Goal: Transaction & Acquisition: Purchase product/service

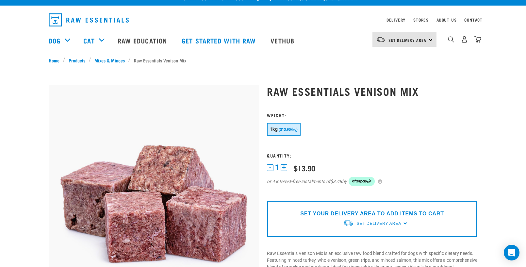
scroll to position [10, 0]
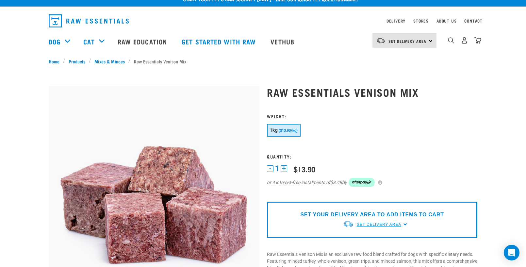
click at [370, 224] on span "Set Delivery Area" at bounding box center [379, 224] width 44 height 5
click at [367, 239] on link "[GEOGRAPHIC_DATA]" at bounding box center [375, 239] width 65 height 11
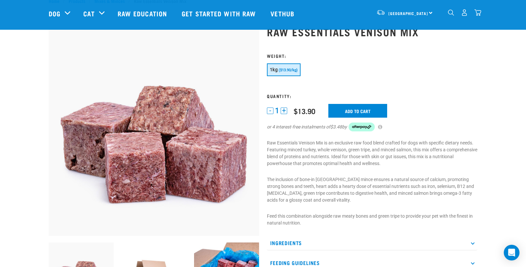
scroll to position [22, 0]
click at [286, 110] on button "+" at bounding box center [284, 111] width 7 height 7
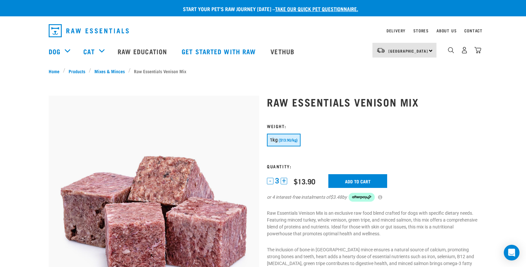
scroll to position [0, 0]
click at [285, 180] on button "+" at bounding box center [284, 181] width 7 height 7
click at [368, 181] on input "Add to cart" at bounding box center [358, 181] width 59 height 14
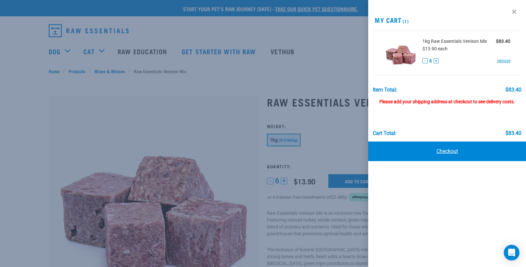
click at [451, 151] on link "Checkout" at bounding box center [448, 152] width 158 height 20
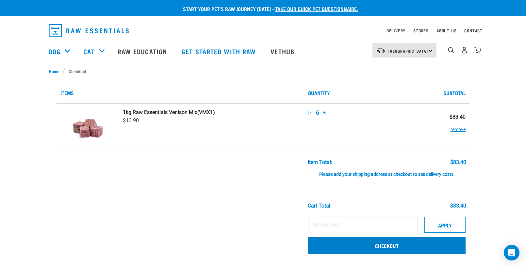
click at [361, 243] on link "Checkout" at bounding box center [387, 245] width 158 height 17
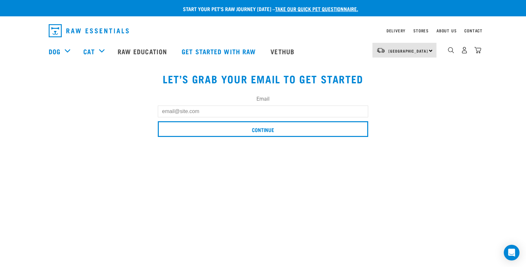
click at [182, 112] on input "Email" at bounding box center [263, 112] width 211 height 12
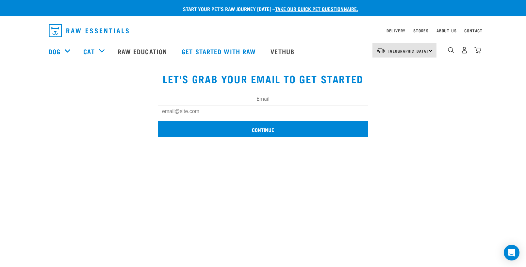
type input "Osteo@ bodyworxhealthcare.co.nz"
click at [233, 126] on input "Continue" at bounding box center [263, 129] width 211 height 16
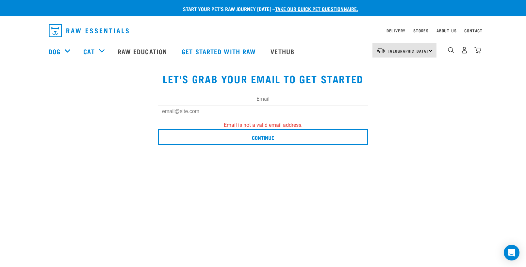
click at [13, 98] on button "delete" at bounding box center [9, 94] width 7 height 7
click at [211, 109] on input "Email" at bounding box center [263, 112] width 211 height 12
click at [211, 110] on input "Email" at bounding box center [263, 112] width 211 height 12
type input "Osteo@ bodyworxhealthcare.co.nz"
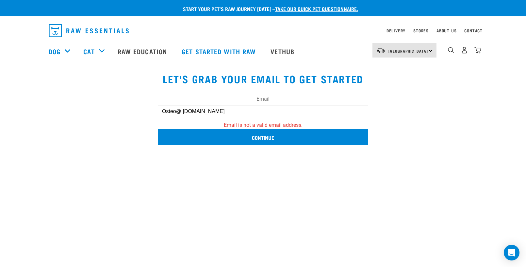
click at [249, 136] on input "Continue" at bounding box center [263, 137] width 211 height 16
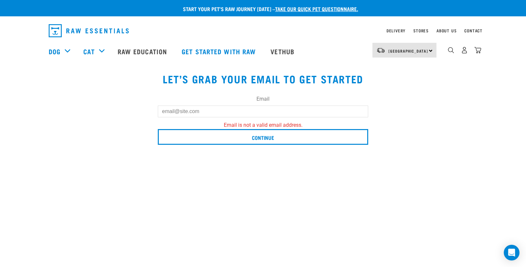
click at [13, 98] on button "delete" at bounding box center [9, 94] width 7 height 7
click at [218, 111] on input "Email" at bounding box center [263, 112] width 211 height 12
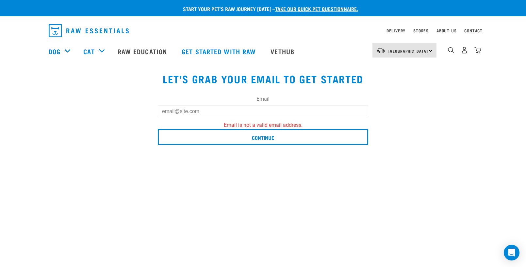
click at [203, 113] on input "Email" at bounding box center [263, 112] width 211 height 12
click at [199, 110] on input "Email" at bounding box center [263, 112] width 211 height 12
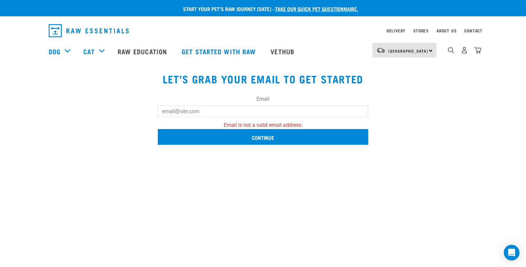
type input "osteo@bodyworxhealthcare.co.nz"
click at [263, 136] on input "Continue" at bounding box center [263, 137] width 211 height 16
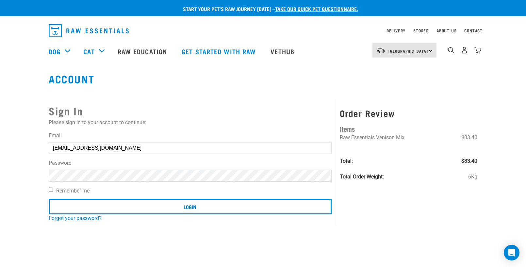
type input "Osteo@ bodyworxhealthcare.co.nz"
click at [190, 206] on input "Login" at bounding box center [190, 207] width 283 height 16
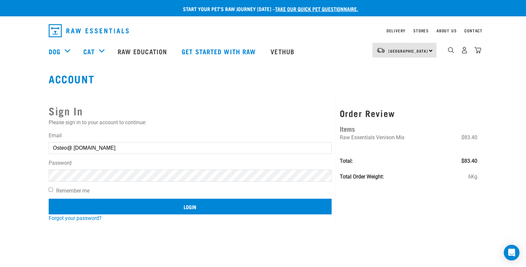
click at [187, 207] on input "Login" at bounding box center [190, 207] width 283 height 16
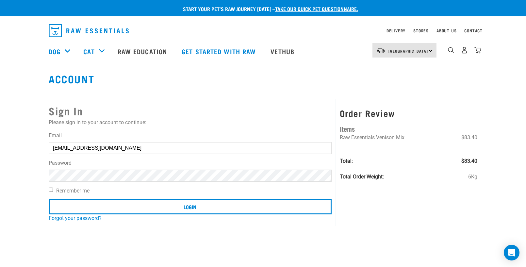
click at [201, 85] on div "Account Sign In Please sign in to your account to continue: Email [EMAIL_ADDRES…" at bounding box center [262, 149] width 439 height 153
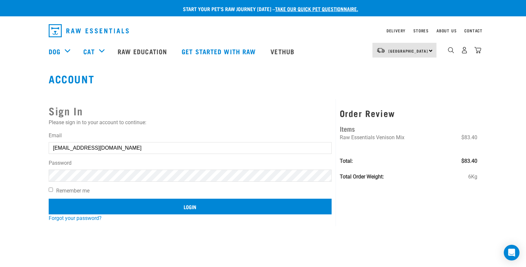
click at [186, 207] on input "Login" at bounding box center [190, 207] width 283 height 16
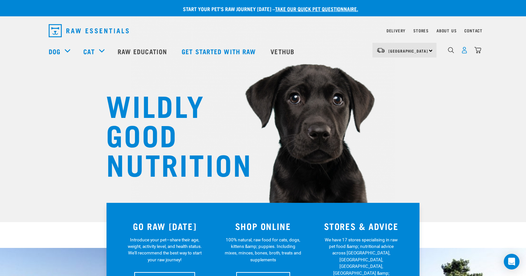
click at [464, 51] on img "dropdown navigation" at bounding box center [464, 50] width 7 height 7
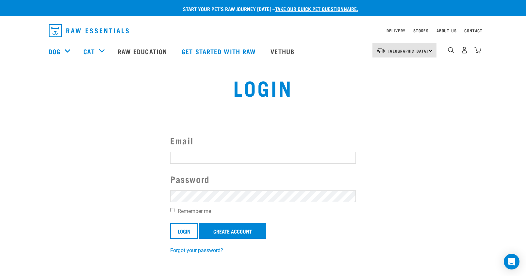
type input "Osteo@ bodyworxhealthcare.co.nz"
click at [183, 229] on input "Login" at bounding box center [184, 231] width 28 height 16
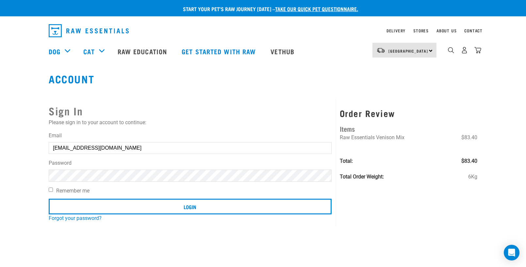
click at [58, 148] on input "Osteo@bodyworxosteo.co.nz" at bounding box center [190, 148] width 283 height 12
type input "osteo@bodyworxosteo.co.nz"
click at [185, 195] on label "Remember me" at bounding box center [190, 191] width 283 height 8
click at [53, 192] on input "Remember me" at bounding box center [51, 190] width 4 height 4
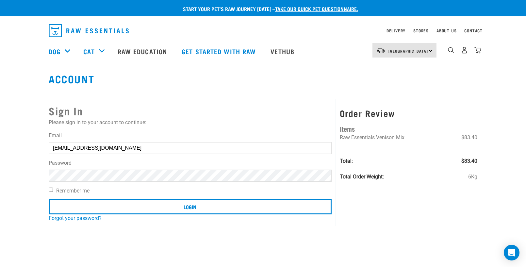
checkbox input "true"
click at [70, 218] on link "Forgot your password?" at bounding box center [75, 218] width 53 height 6
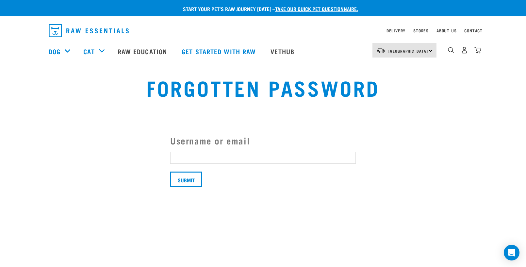
click at [198, 159] on input "Username or email" at bounding box center [263, 158] width 186 height 12
type input "osteo@"
type input "osteo@bodyworxhealthcare.co.nz"
click at [191, 180] on input "Submit" at bounding box center [186, 180] width 32 height 16
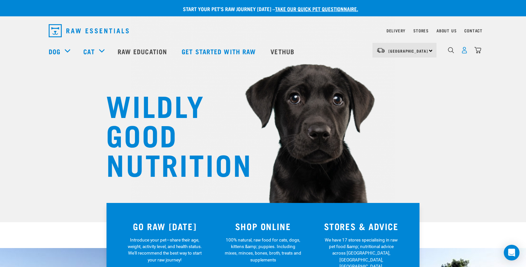
click at [466, 54] on img "dropdown navigation" at bounding box center [464, 50] width 7 height 7
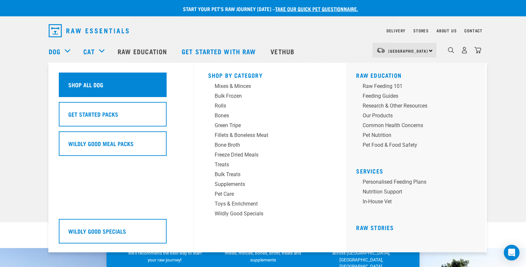
click at [86, 82] on div "Shop All Dog" at bounding box center [113, 85] width 108 height 25
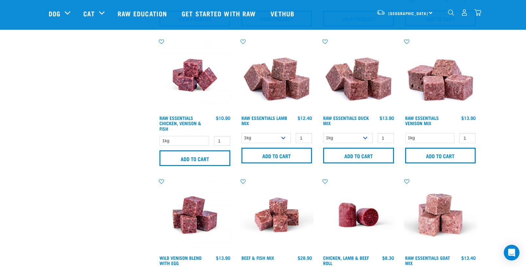
scroll to position [421, 0]
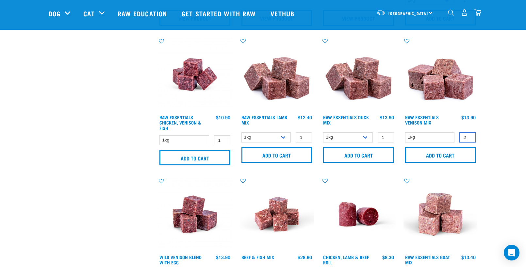
click at [469, 136] on input "2" at bounding box center [468, 137] width 16 height 10
click at [469, 136] on input "3" at bounding box center [468, 137] width 16 height 10
click at [469, 136] on input "4" at bounding box center [468, 137] width 16 height 10
click at [469, 136] on input "5" at bounding box center [468, 137] width 16 height 10
type input "6"
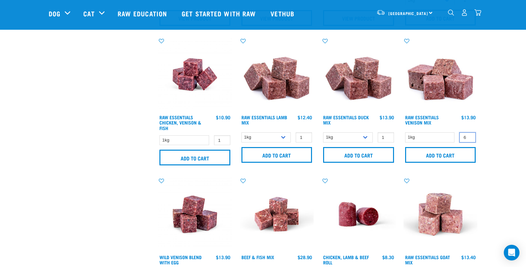
click at [469, 136] on input "6" at bounding box center [468, 137] width 16 height 10
click at [445, 154] on input "Add to cart" at bounding box center [440, 155] width 71 height 16
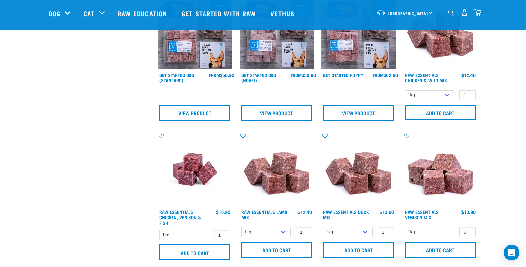
scroll to position [267, 0]
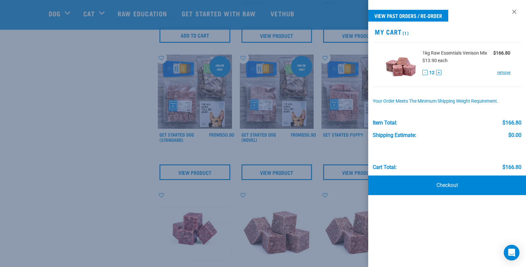
click at [479, 13] on div at bounding box center [263, 133] width 526 height 267
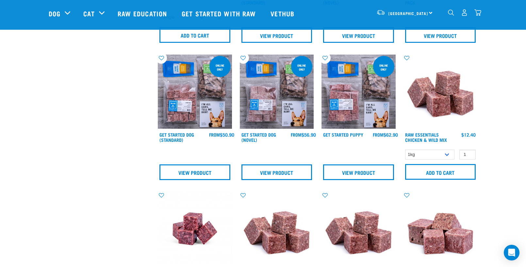
click at [479, 15] on img "dropdown navigation" at bounding box center [478, 12] width 7 height 7
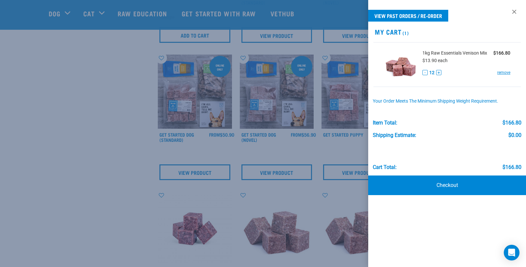
click at [424, 73] on button "-" at bounding box center [425, 72] width 5 height 5
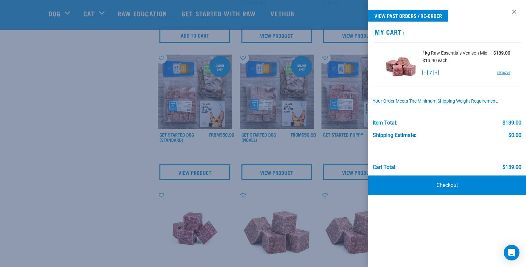
click at [424, 73] on button "-" at bounding box center [425, 72] width 5 height 5
click at [457, 185] on link "Checkout" at bounding box center [448, 186] width 158 height 20
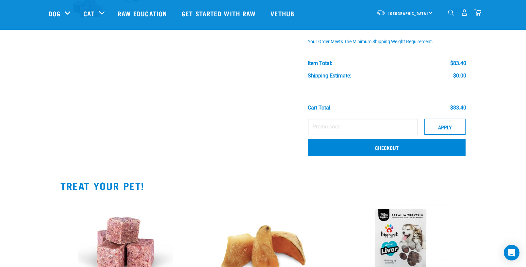
scroll to position [78, 0]
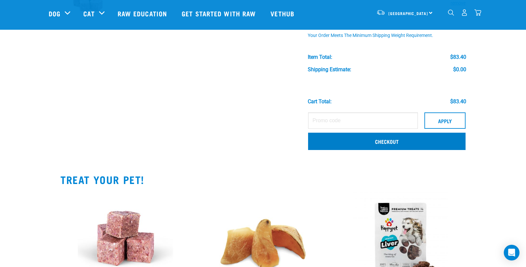
click at [327, 140] on link "Checkout" at bounding box center [387, 141] width 158 height 17
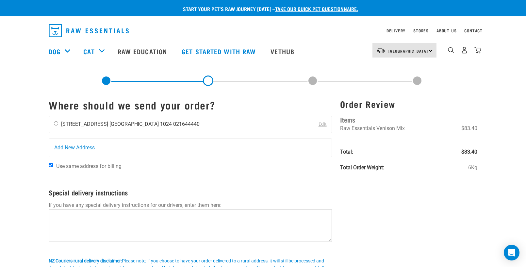
click at [56, 125] on input "radio" at bounding box center [56, 123] width 4 height 4
radio input "true"
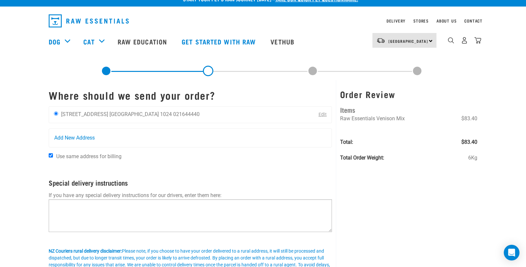
scroll to position [9, 0]
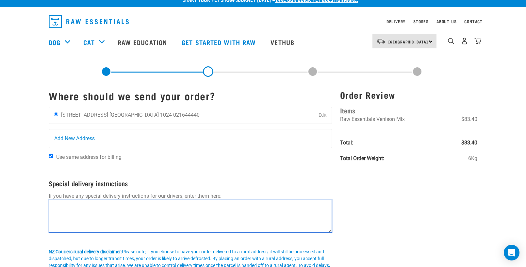
click at [108, 205] on textarea at bounding box center [191, 216] width 284 height 33
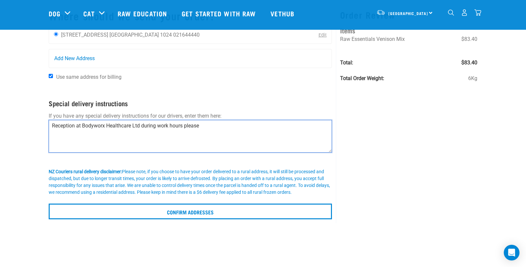
scroll to position [41, 0]
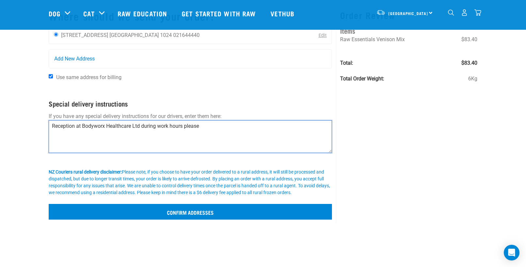
type textarea "Reception at Bodyworx Healthcare Ltd during work hours please"
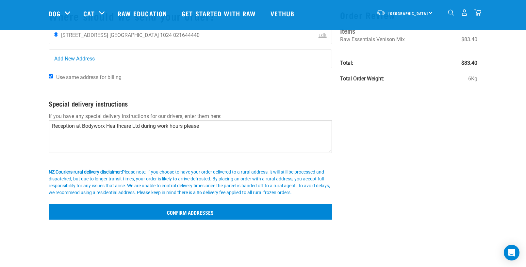
click at [186, 210] on input "Confirm addresses" at bounding box center [191, 212] width 284 height 16
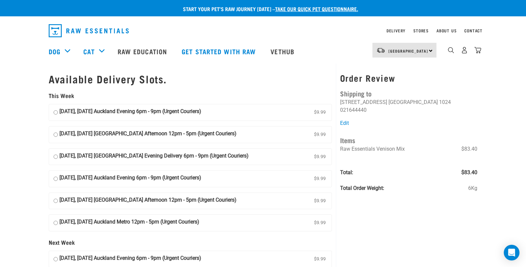
click at [57, 131] on input "24 September, Wednesday Auckland Afternoon 12pm - 5pm (Urgent Couriers) $9.99" at bounding box center [56, 135] width 4 height 10
radio input "true"
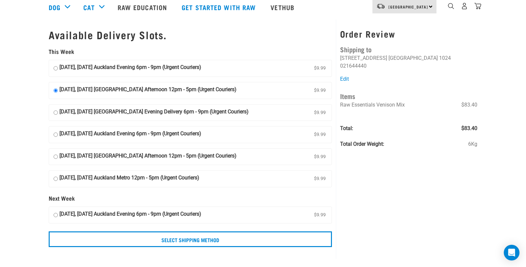
scroll to position [45, 0]
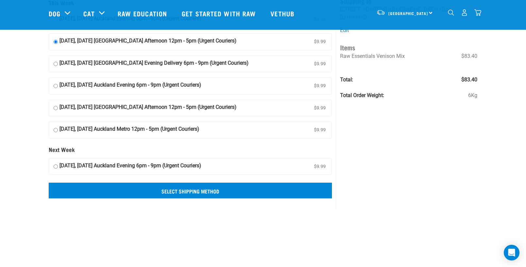
click at [199, 189] on input "Select Shipping Method" at bounding box center [191, 191] width 284 height 16
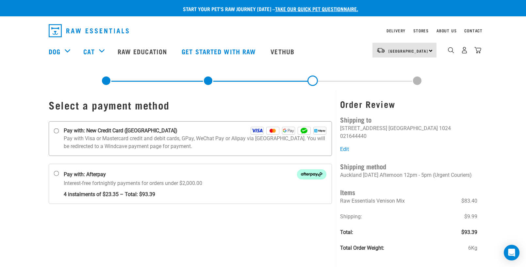
click at [55, 129] on input "Pay with: New Credit Card ([GEOGRAPHIC_DATA])" at bounding box center [56, 131] width 5 height 5
radio input "true"
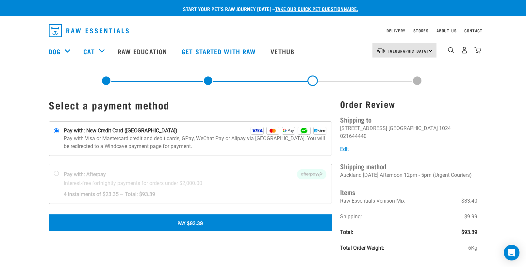
click at [181, 222] on button "Pay $93.39" at bounding box center [191, 223] width 284 height 16
